Goal: Transaction & Acquisition: Purchase product/service

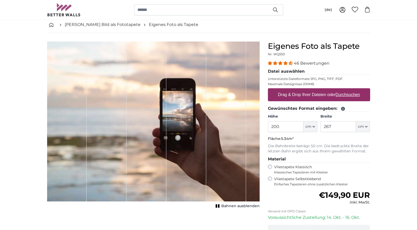
drag, startPoint x: 303, startPoint y: 127, endPoint x: 265, endPoint y: 125, distance: 37.9
click at [265, 125] on div "Eigenes Foto als Tapete Nr. WQ553 46 Bewertungen Datei auswählen Unterstützte D…" at bounding box center [319, 157] width 111 height 233
type input "127"
drag, startPoint x: 347, startPoint y: 128, endPoint x: 313, endPoint y: 124, distance: 33.9
click at [313, 124] on div "Höhe 127 ft cm Centimeter (cm) Inches (inch) Feet (ft. in.) Breite 267 ft cm Ce…" at bounding box center [319, 123] width 102 height 18
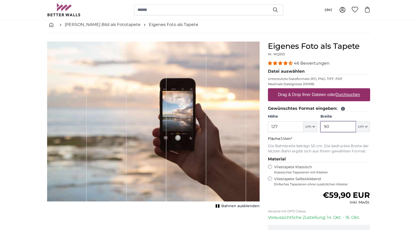
type input "90"
click at [291, 127] on input "127" at bounding box center [285, 126] width 35 height 11
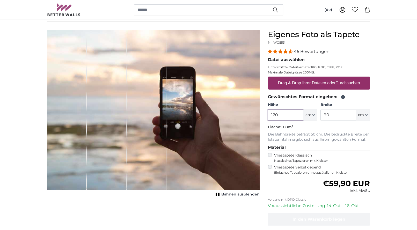
scroll to position [26, 0]
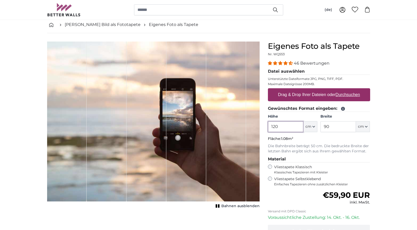
type input "120"
click at [338, 95] on u "Durchsuchen" at bounding box center [348, 94] width 24 height 4
click at [338, 90] on input "Drag & Drop Ihrer Dateien oder Durchsuchen" at bounding box center [319, 89] width 102 height 2
type input "**********"
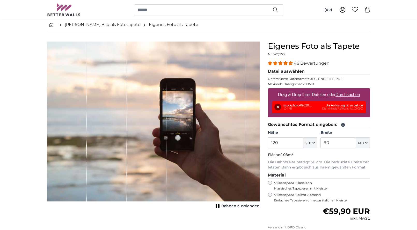
click at [351, 92] on u "Durchsuchen" at bounding box center [348, 94] width 24 height 4
click at [351, 90] on input "Drag & Drop Ihrer Dateien oder Durchsuchen" at bounding box center [319, 89] width 102 height 2
type input "**********"
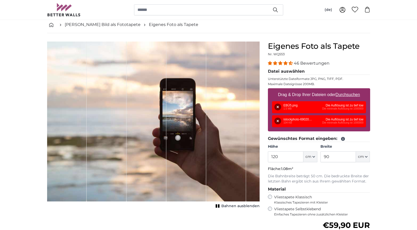
click at [339, 93] on u "Durchsuchen" at bounding box center [348, 94] width 24 height 4
click at [339, 90] on input "Drag & Drop Ihrer Dateien oder Durchsuchen" at bounding box center [319, 89] width 102 height 2
type input "**********"
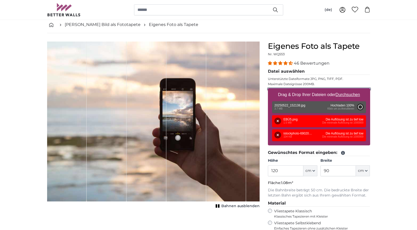
type input "144"
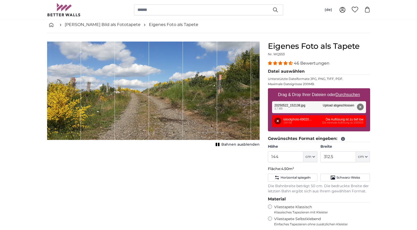
drag, startPoint x: 150, startPoint y: 103, endPoint x: 133, endPoint y: 103, distance: 16.8
click at [133, 103] on div "1 of 1" at bounding box center [153, 90] width 213 height 98
click at [133, 103] on div "1 of 1" at bounding box center [132, 90] width 34 height 98
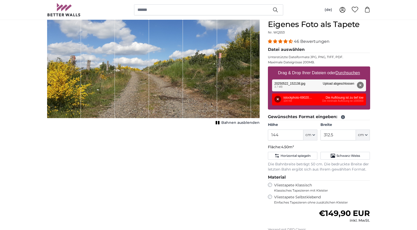
scroll to position [26, 0]
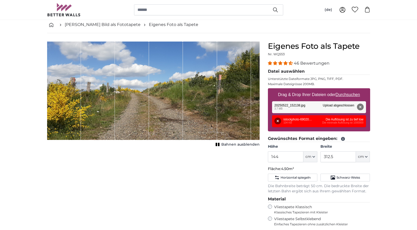
click at [224, 144] on span "Bahnen ausblenden" at bounding box center [241, 144] width 38 height 5
click at [224, 144] on span "Bahnen einblenden" at bounding box center [241, 144] width 38 height 5
click at [224, 144] on span "Bahnen ausblenden" at bounding box center [241, 144] width 38 height 5
click at [224, 144] on span "Bahnen einblenden" at bounding box center [241, 144] width 38 height 5
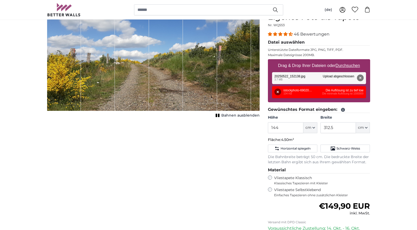
scroll to position [78, 0]
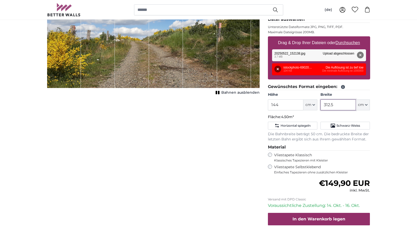
drag, startPoint x: 342, startPoint y: 106, endPoint x: 319, endPoint y: 105, distance: 22.6
click at [319, 105] on div "Höhe 144 ft cm Centimeter (cm) Inches (inch) Feet (ft. in.) Breite 312.5 ft cm …" at bounding box center [319, 101] width 102 height 18
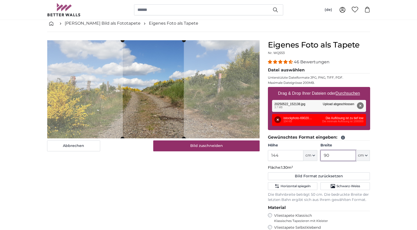
scroll to position [26, 0]
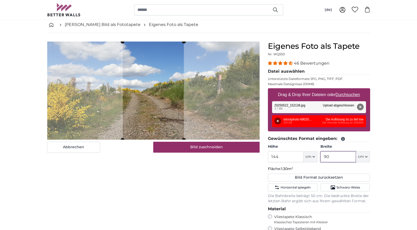
type input "90"
drag, startPoint x: 285, startPoint y: 159, endPoint x: 274, endPoint y: 158, distance: 11.2
click at [274, 158] on input "144" at bounding box center [285, 156] width 35 height 11
type input "120"
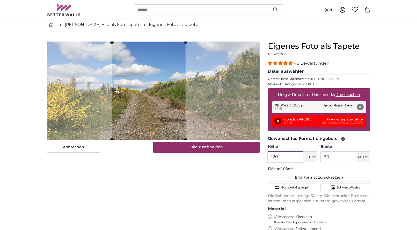
click at [150, 127] on cropper-handle at bounding box center [149, 91] width 74 height 98
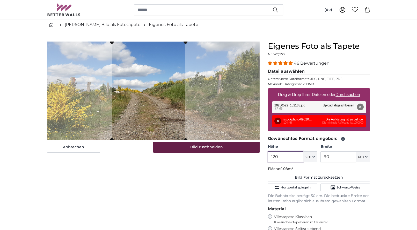
type input "120"
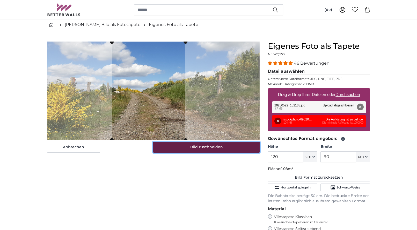
click at [179, 146] on button "Bild zuschneiden" at bounding box center [206, 146] width 106 height 11
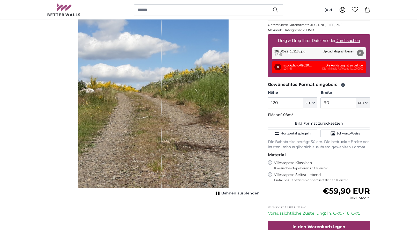
scroll to position [78, 0]
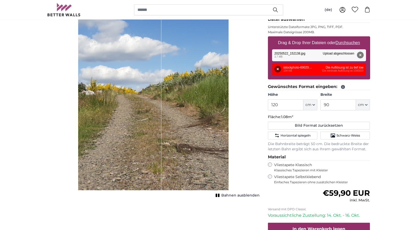
click at [238, 195] on span "Bahnen ausblenden" at bounding box center [241, 195] width 38 height 5
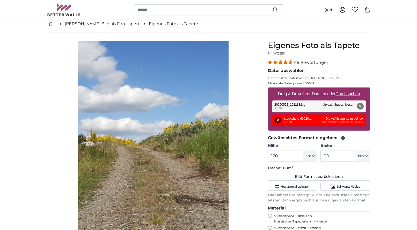
scroll to position [0, 0]
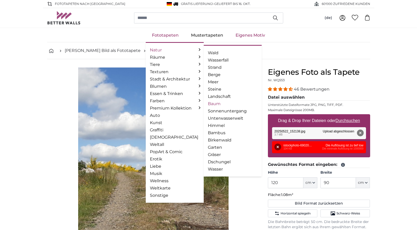
click at [213, 102] on link "Baum" at bounding box center [233, 104] width 50 height 6
